Goal: Information Seeking & Learning: Learn about a topic

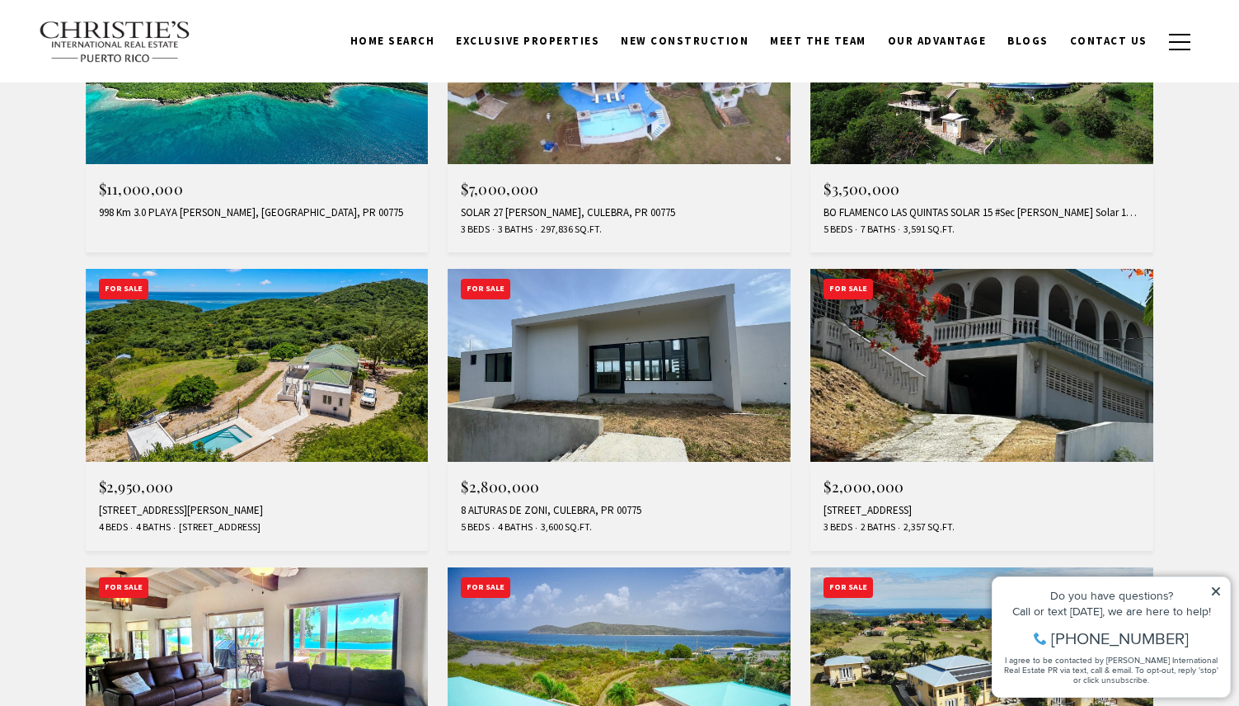
scroll to position [1054, 0]
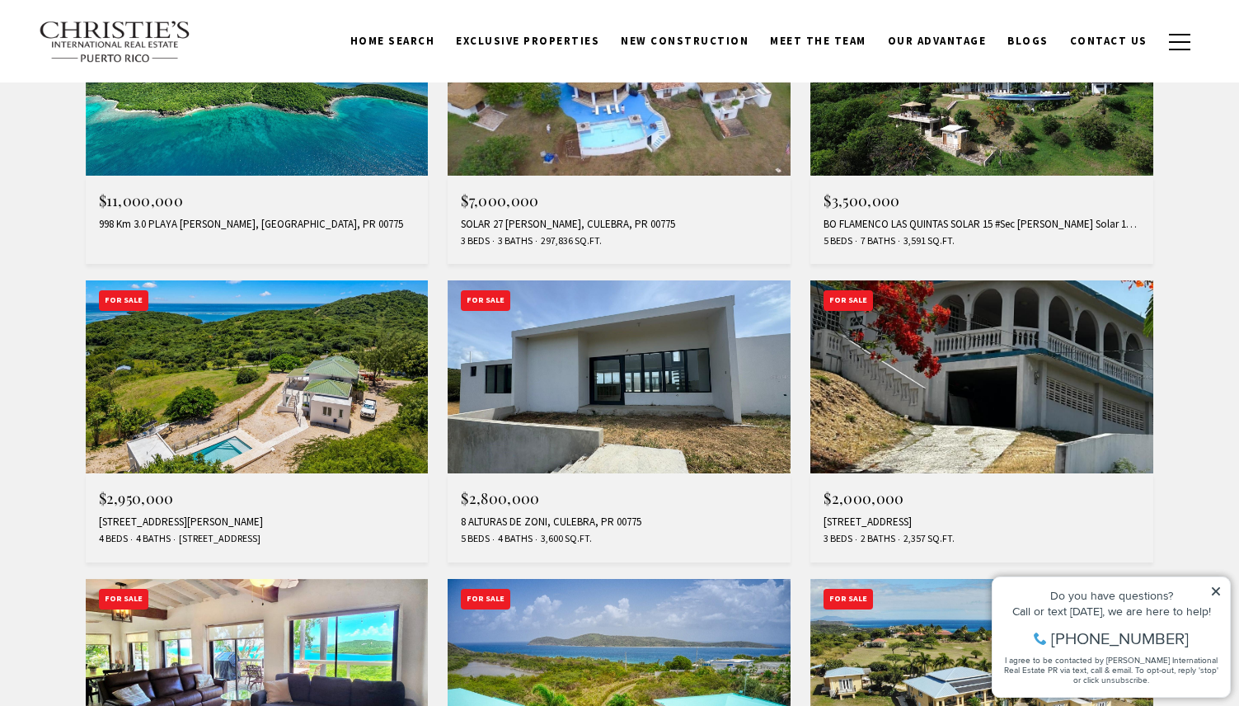
click at [564, 378] on img at bounding box center [619, 376] width 343 height 193
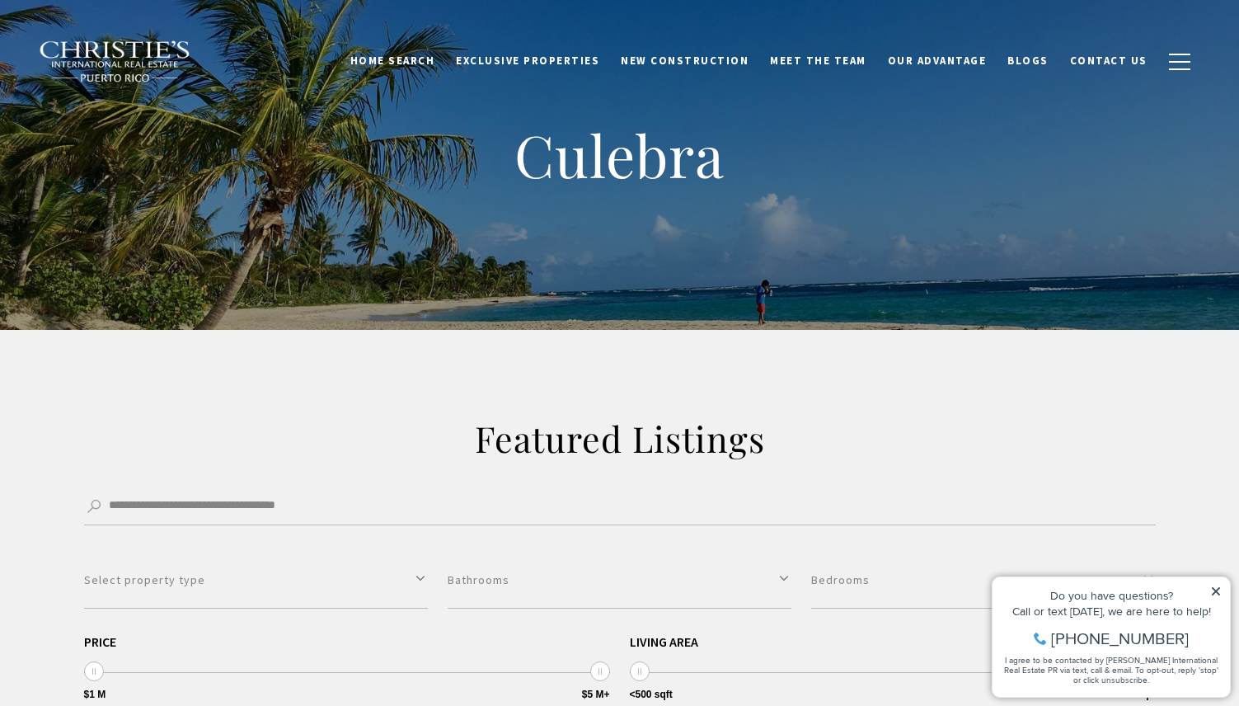
scroll to position [0, 0]
click at [568, 59] on span "Exclusive Properties" at bounding box center [527, 61] width 143 height 14
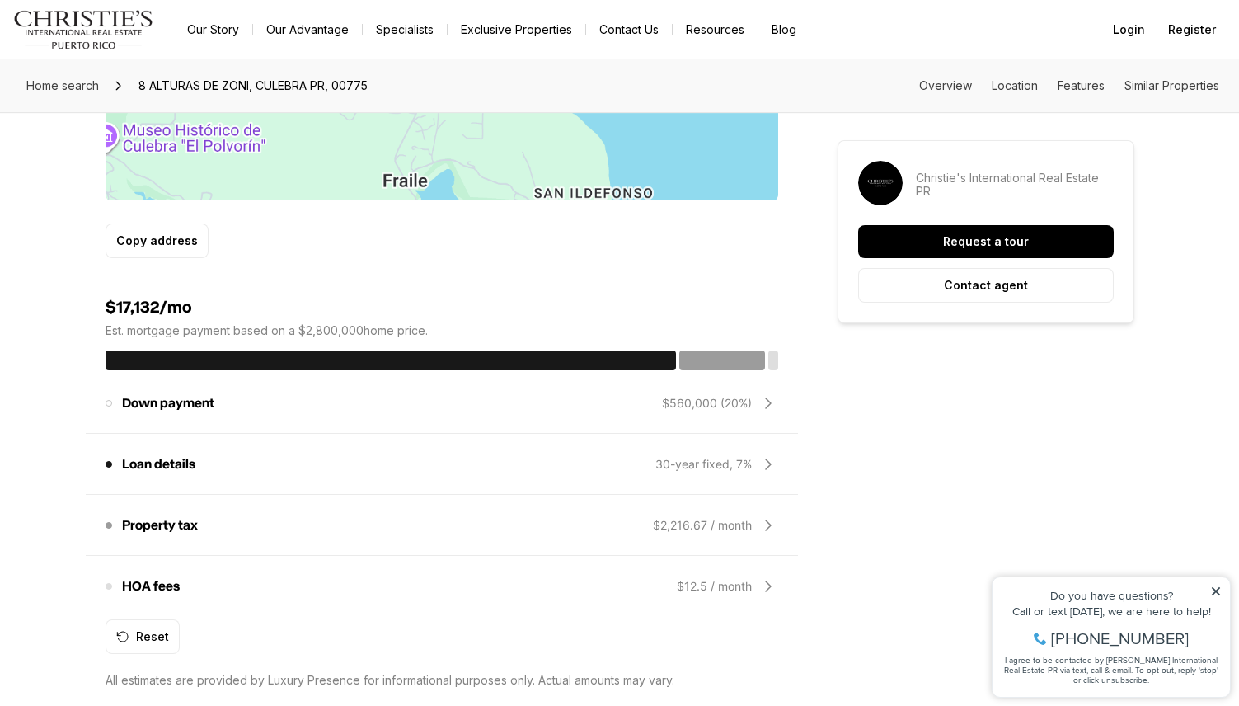
scroll to position [1187, 0]
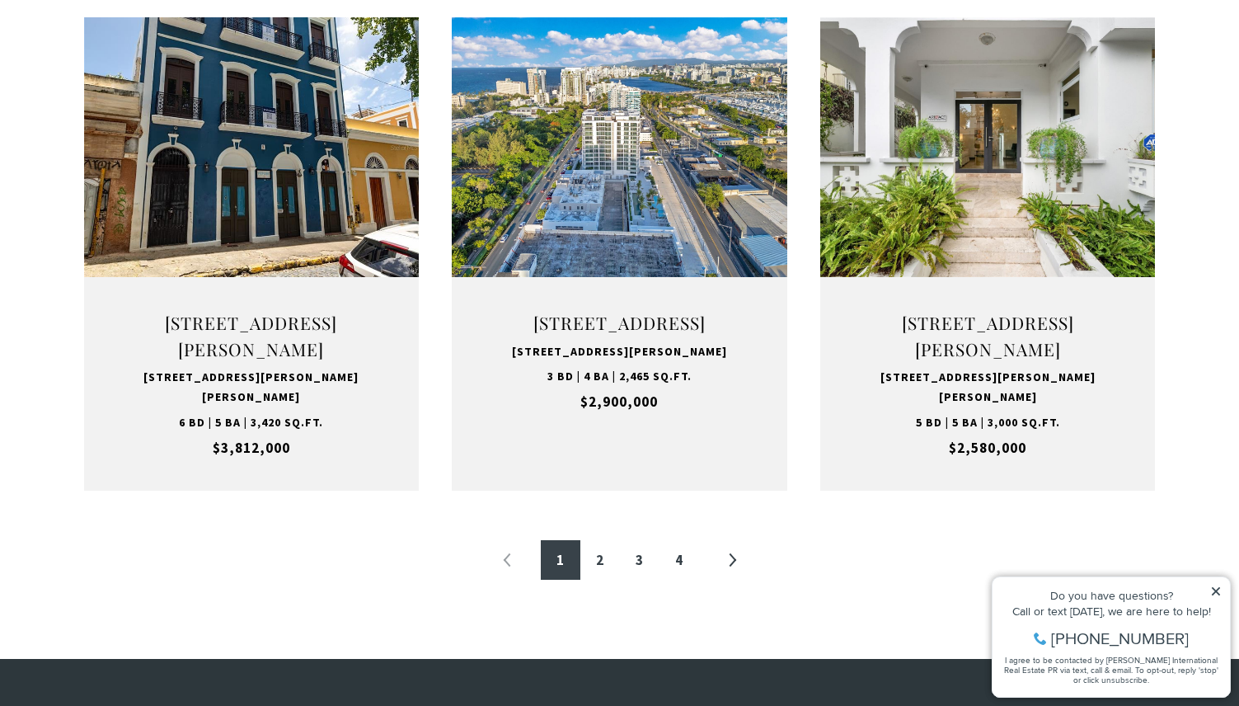
scroll to position [1675, 0]
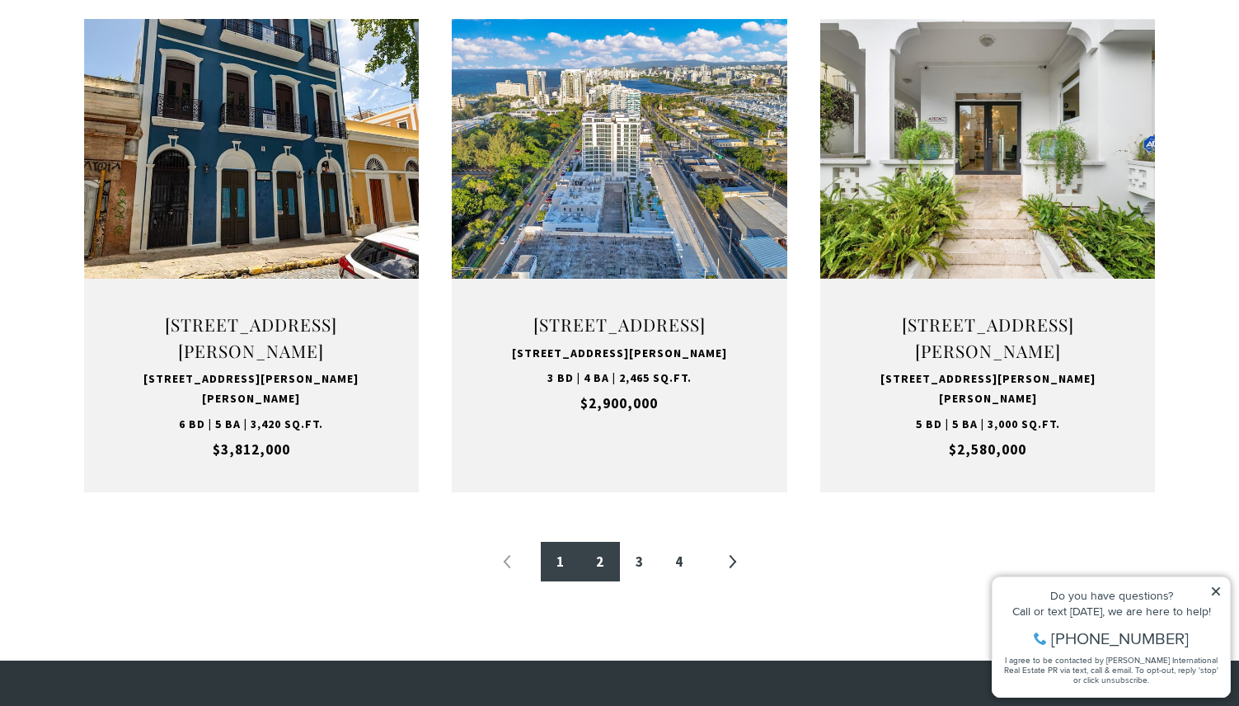
click at [600, 580] on link "2" at bounding box center [601, 562] width 40 height 40
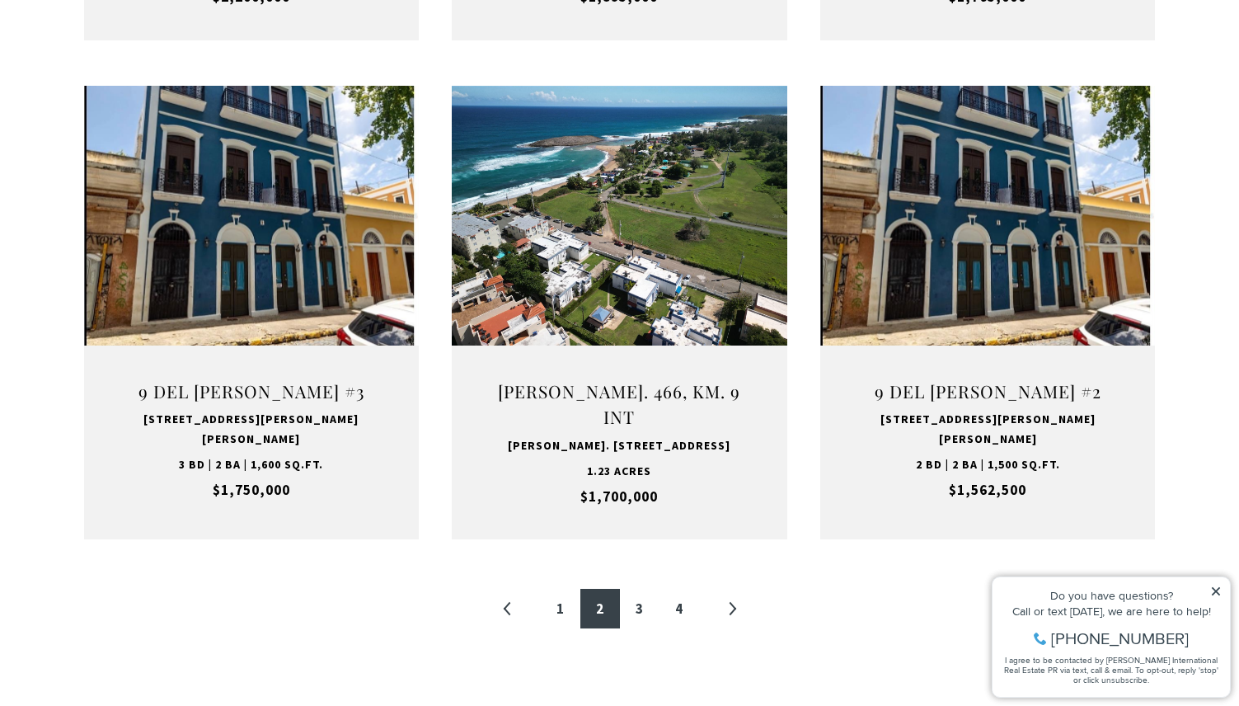
scroll to position [1629, 0]
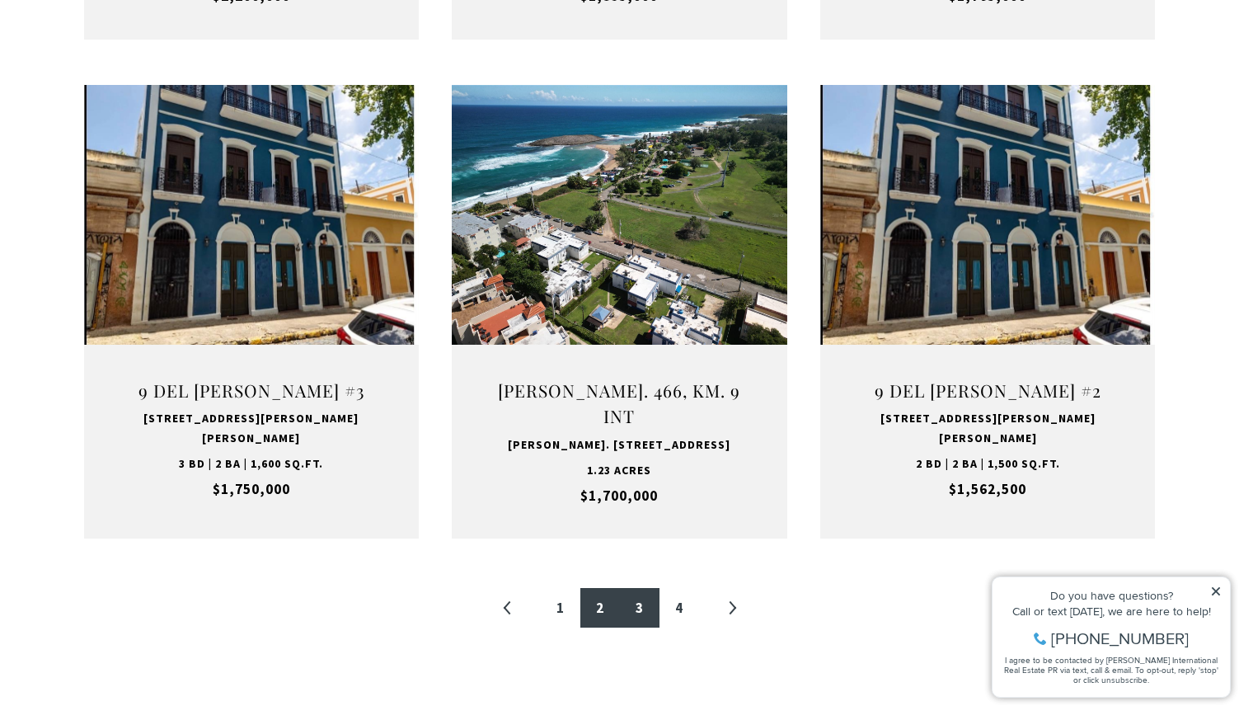
click at [642, 588] on link "3" at bounding box center [640, 608] width 40 height 40
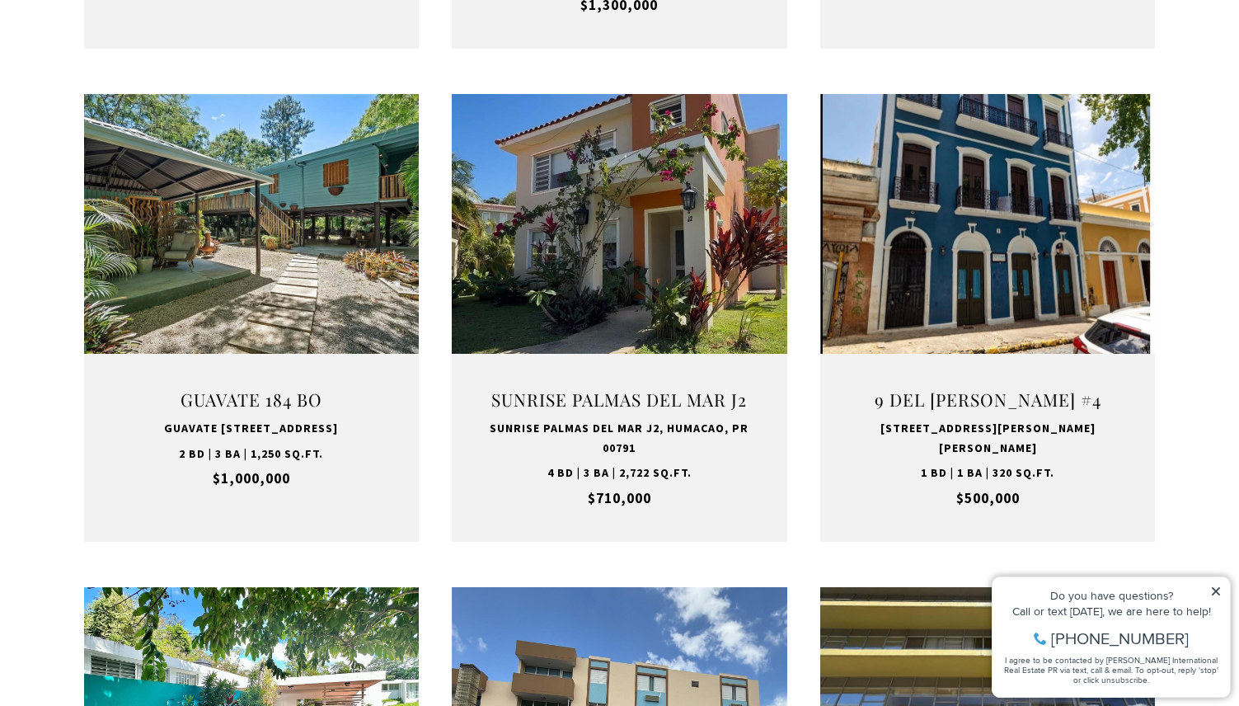
scroll to position [1065, 0]
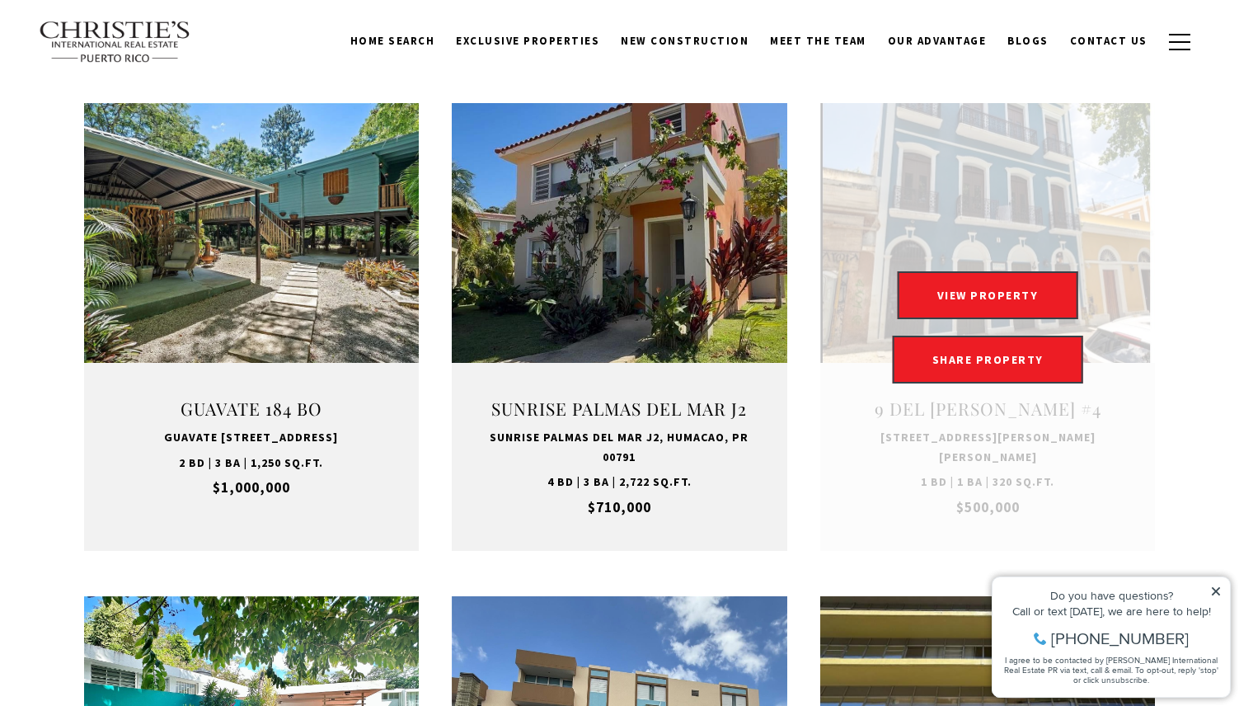
click at [956, 466] on link "Open this option" at bounding box center [988, 327] width 336 height 448
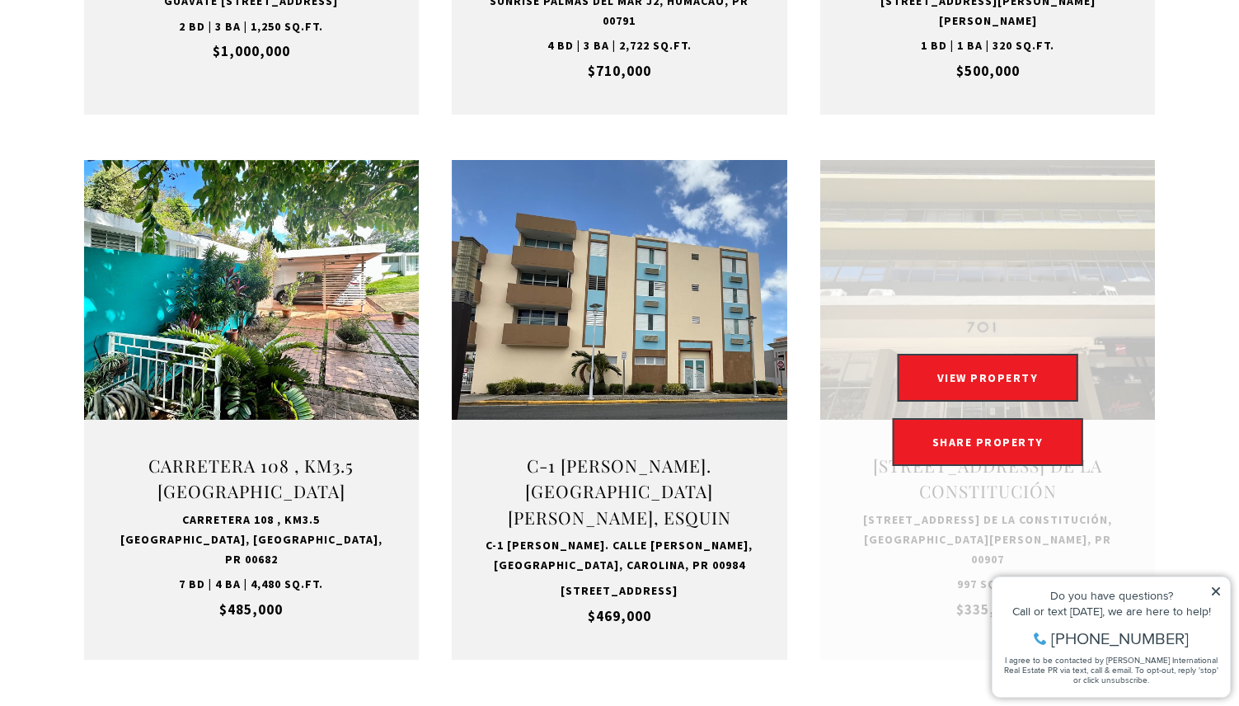
scroll to position [1530, 0]
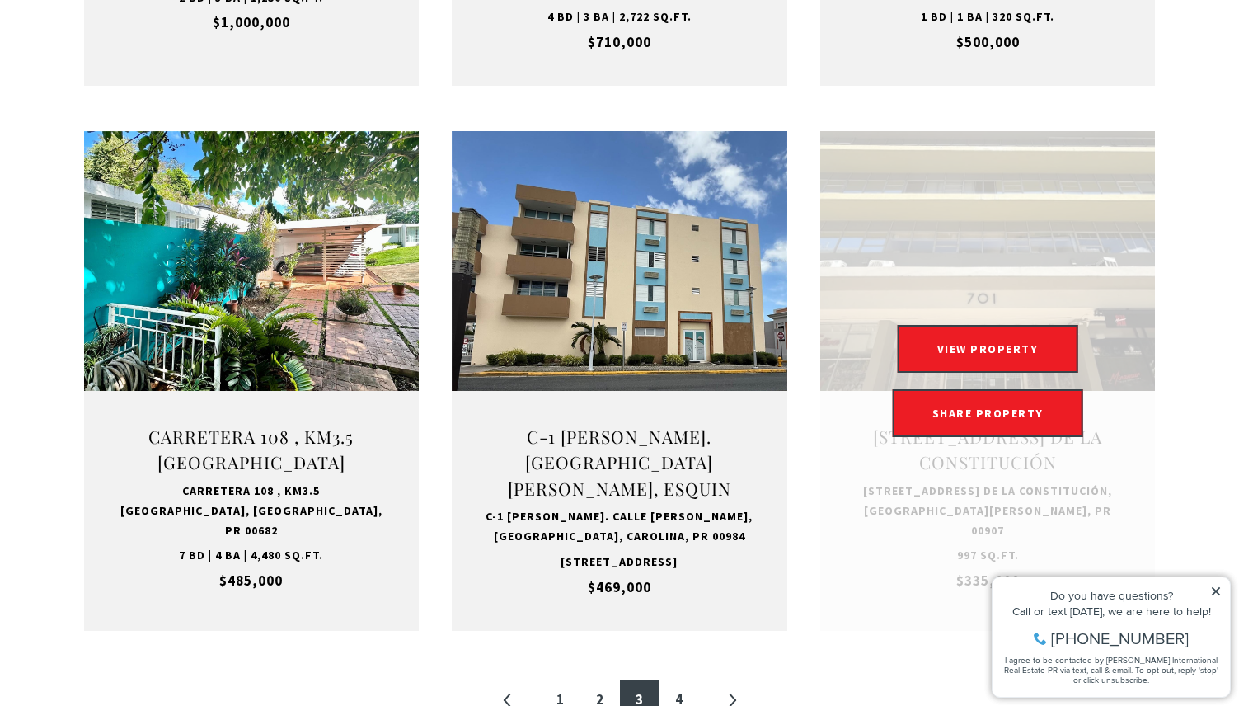
click at [962, 515] on link "Open this option" at bounding box center [988, 381] width 336 height 500
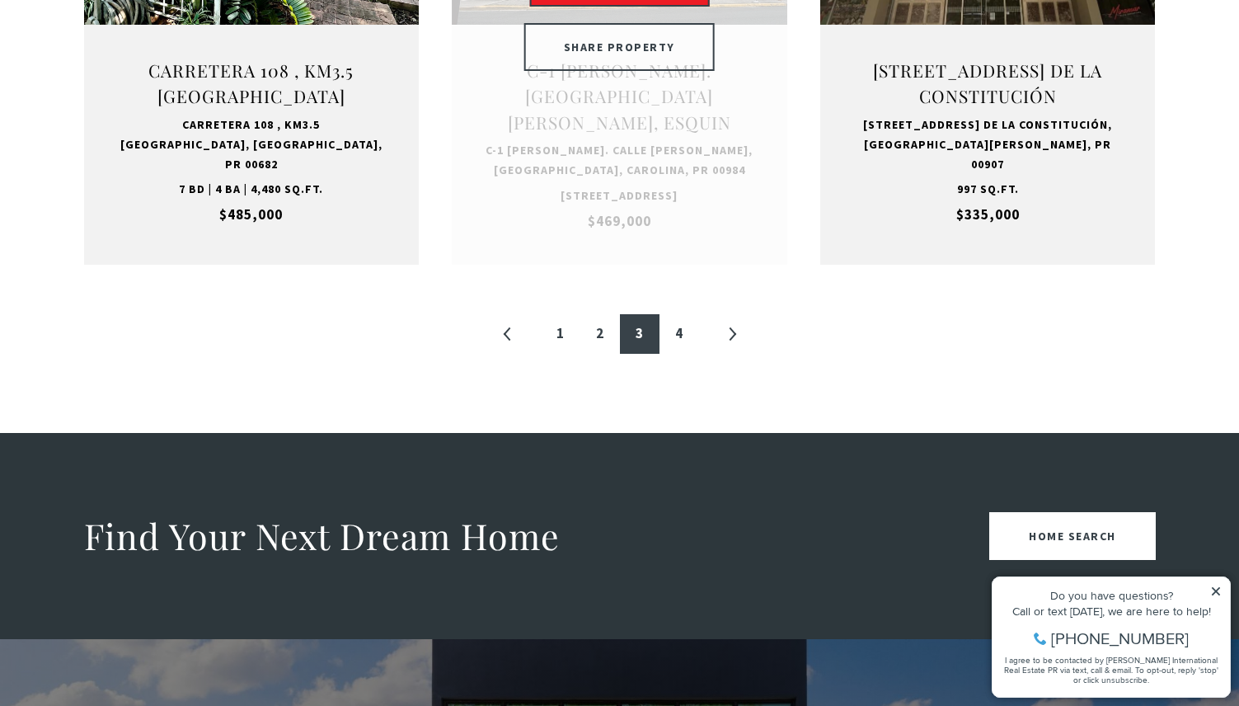
scroll to position [2069, 0]
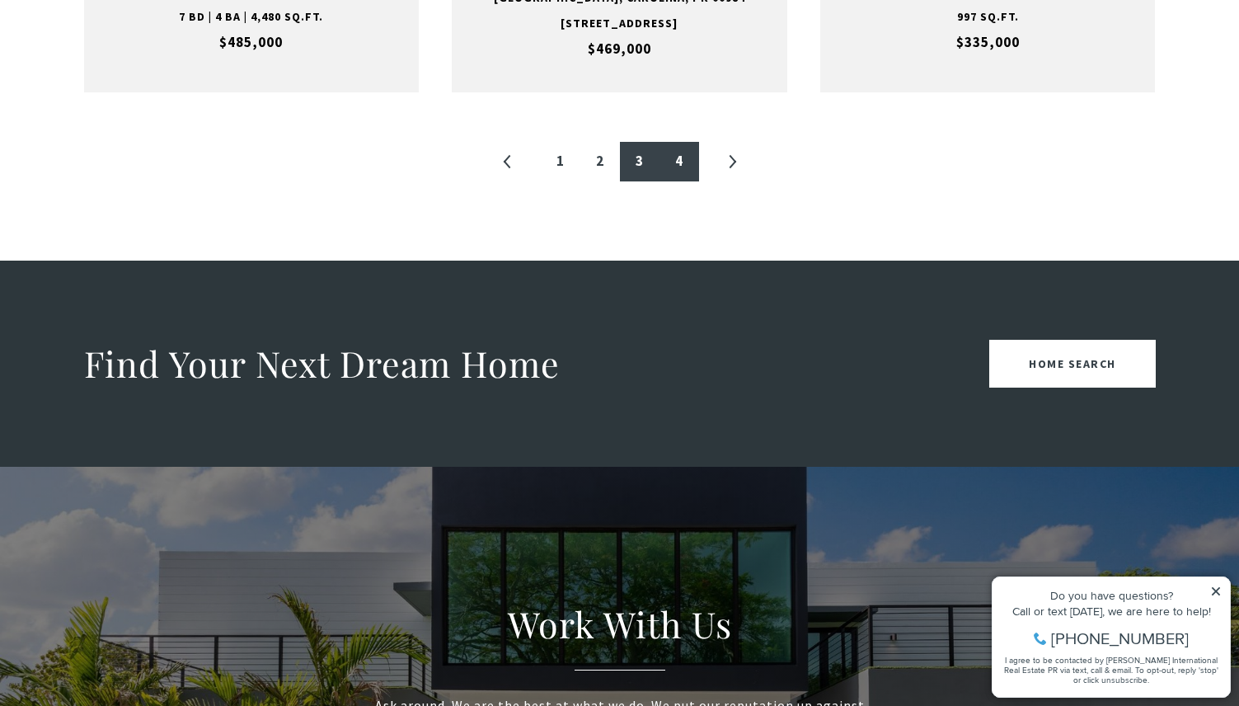
click at [679, 176] on link "4" at bounding box center [680, 162] width 40 height 40
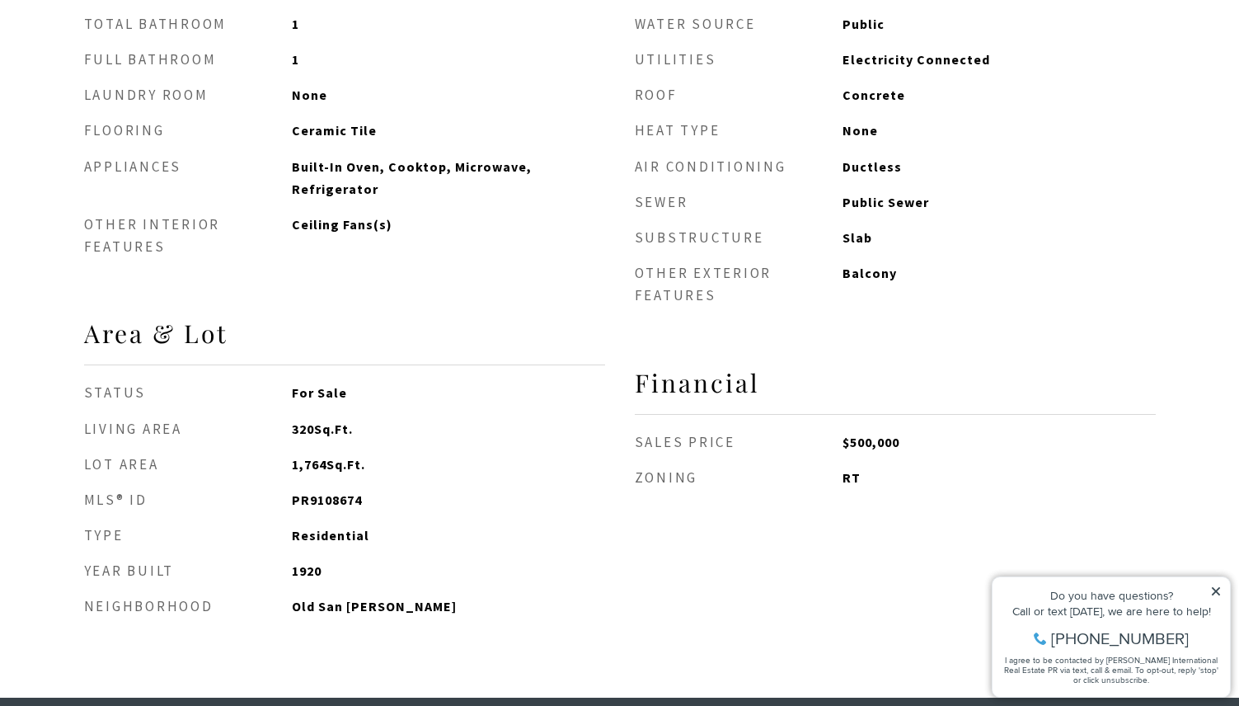
scroll to position [1649, 0]
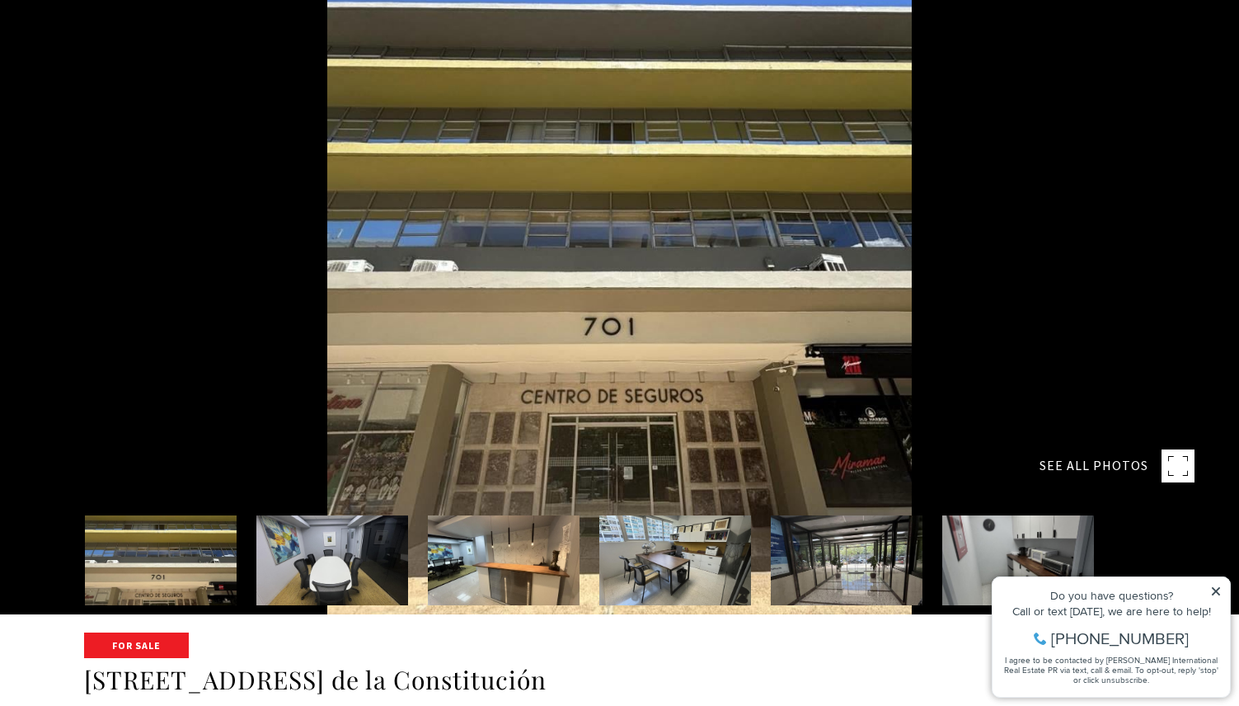
scroll to position [96, 0]
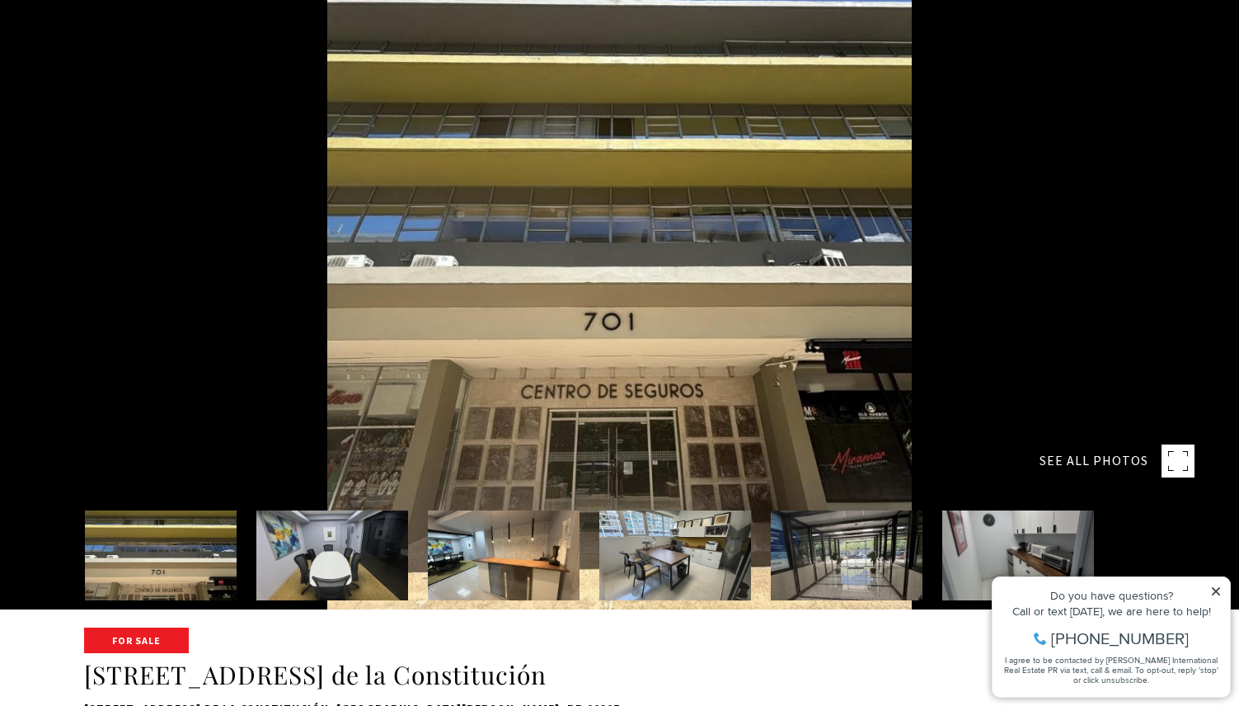
click at [342, 545] on img at bounding box center [332, 555] width 152 height 90
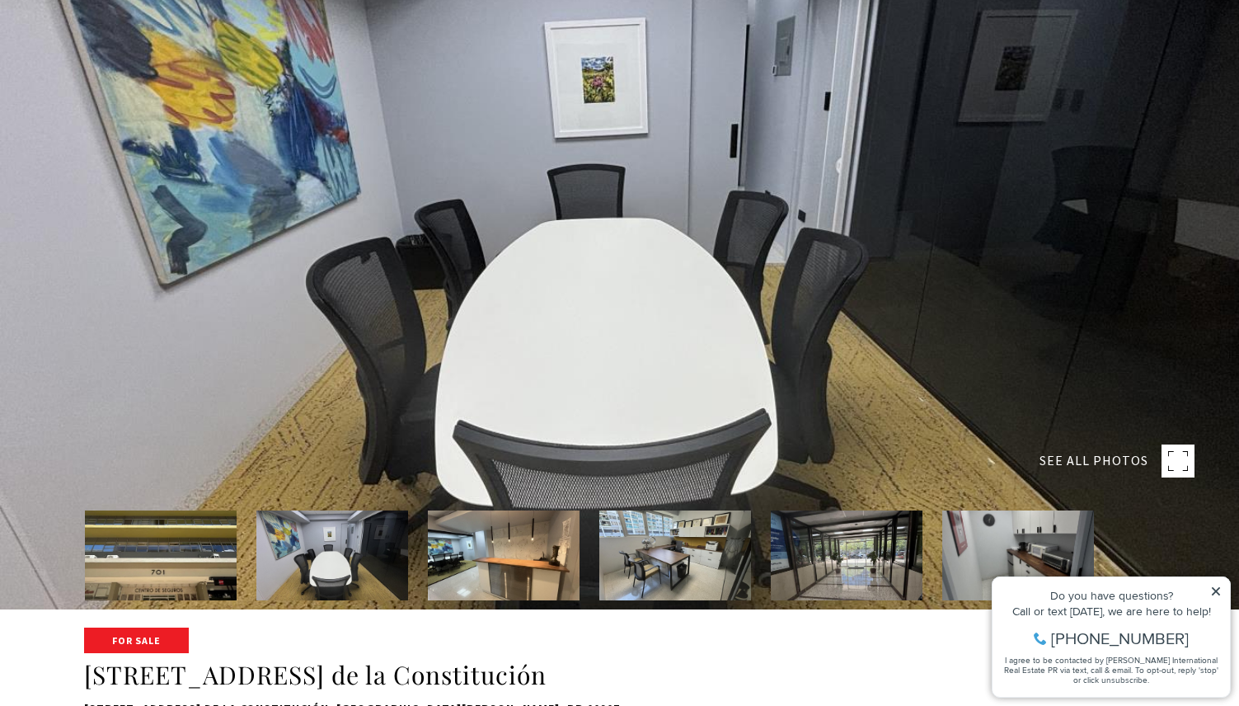
click at [478, 543] on img at bounding box center [504, 555] width 152 height 90
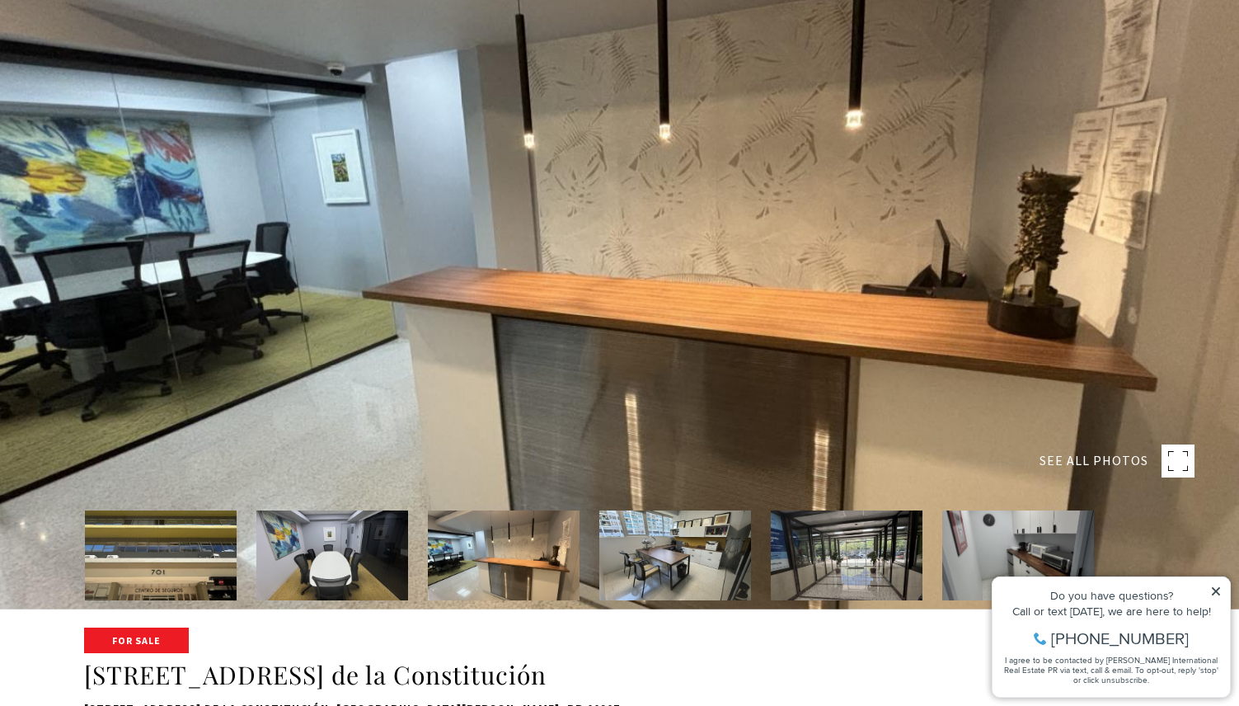
click at [619, 562] on img at bounding box center [675, 555] width 152 height 90
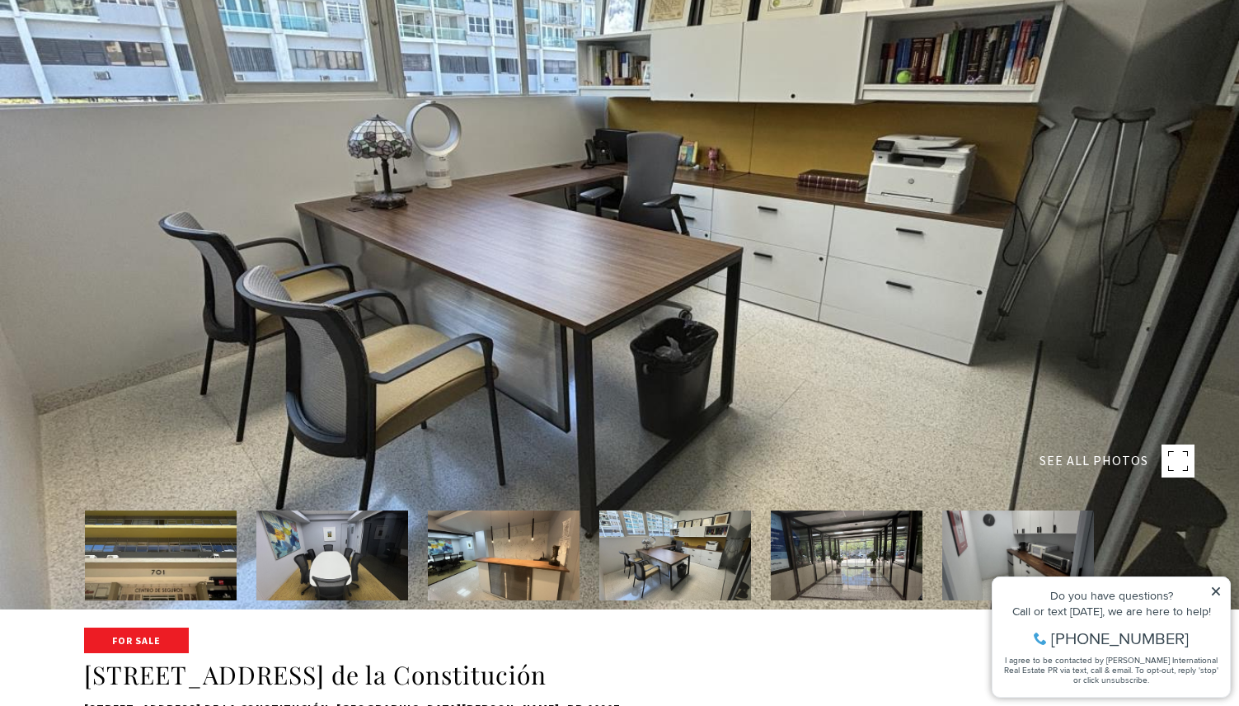
click at [806, 565] on img at bounding box center [847, 555] width 152 height 90
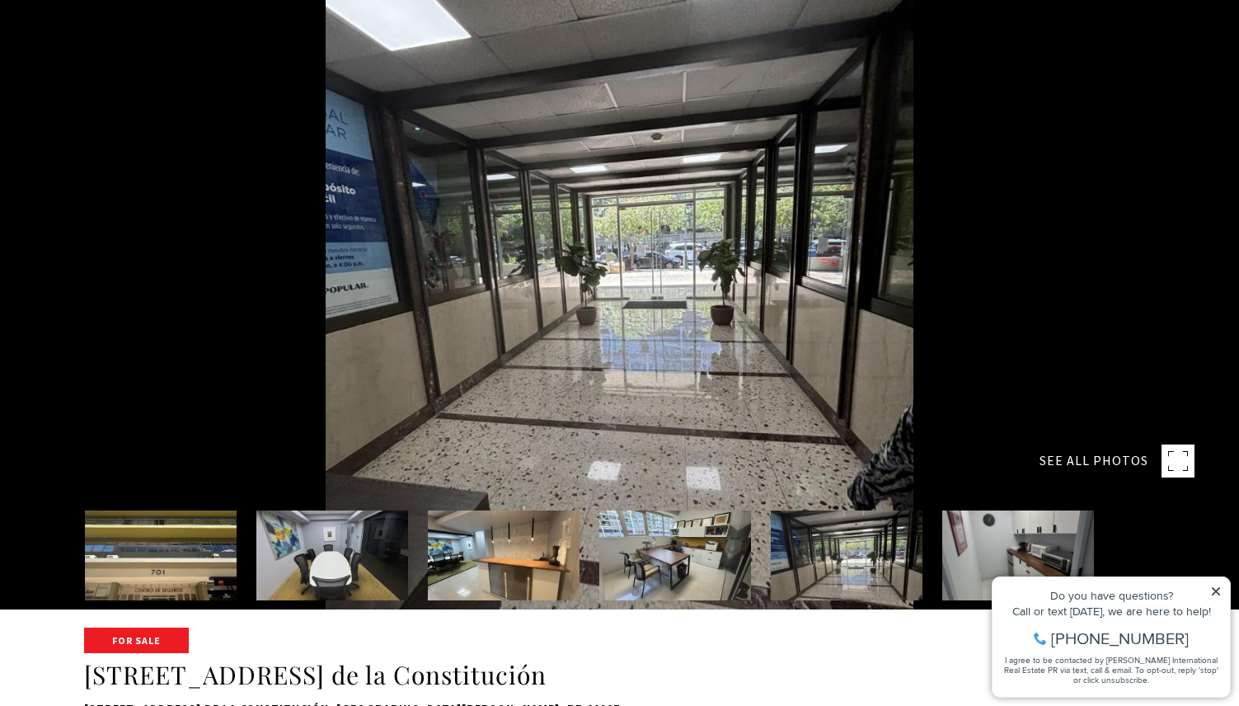
click at [1020, 565] on div "Property added to favorites View 3 saved properties Property added to favorites…" at bounding box center [1112, 628] width 256 height 153
click at [1015, 527] on img at bounding box center [1019, 555] width 152 height 90
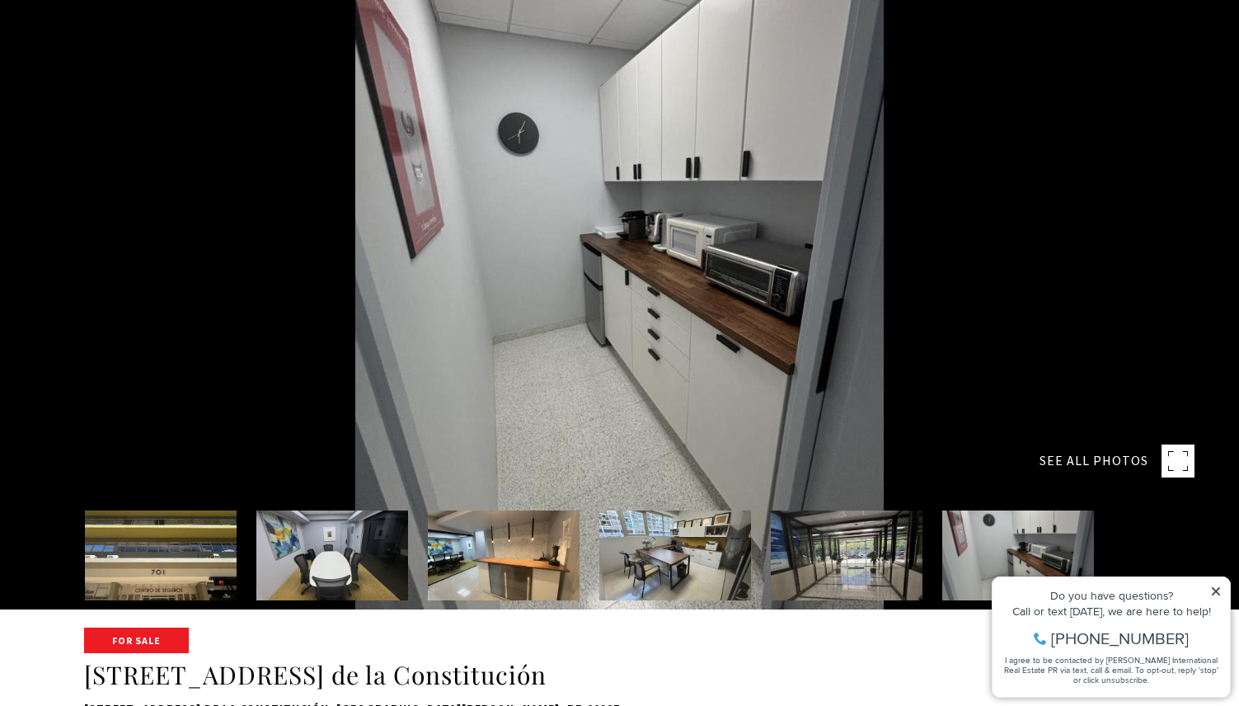
click at [224, 548] on img at bounding box center [161, 555] width 152 height 90
